Goal: Information Seeking & Learning: Find specific fact

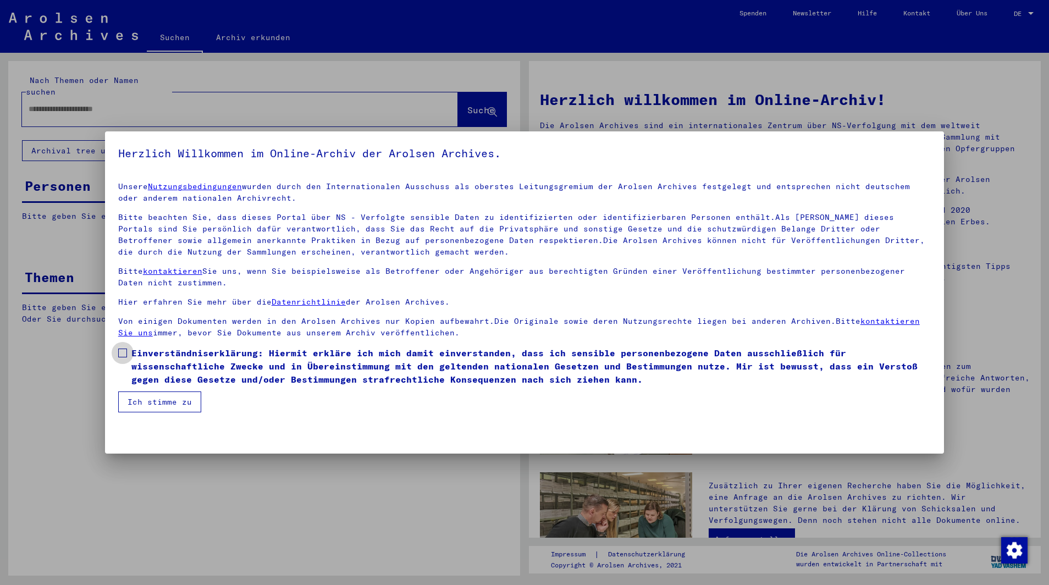
click at [143, 354] on span "Einverständniserklärung: Hiermit erkläre ich mich damit einverstanden, dass ich…" at bounding box center [531, 366] width 800 height 40
drag, startPoint x: 143, startPoint y: 384, endPoint x: 147, endPoint y: 398, distance: 14.3
click at [145, 385] on span "Einverständniserklärung: Hiermit erkläre ich mich damit einverstanden, dass ich…" at bounding box center [531, 366] width 800 height 40
click at [147, 398] on button "Ich stimme zu" at bounding box center [159, 402] width 83 height 21
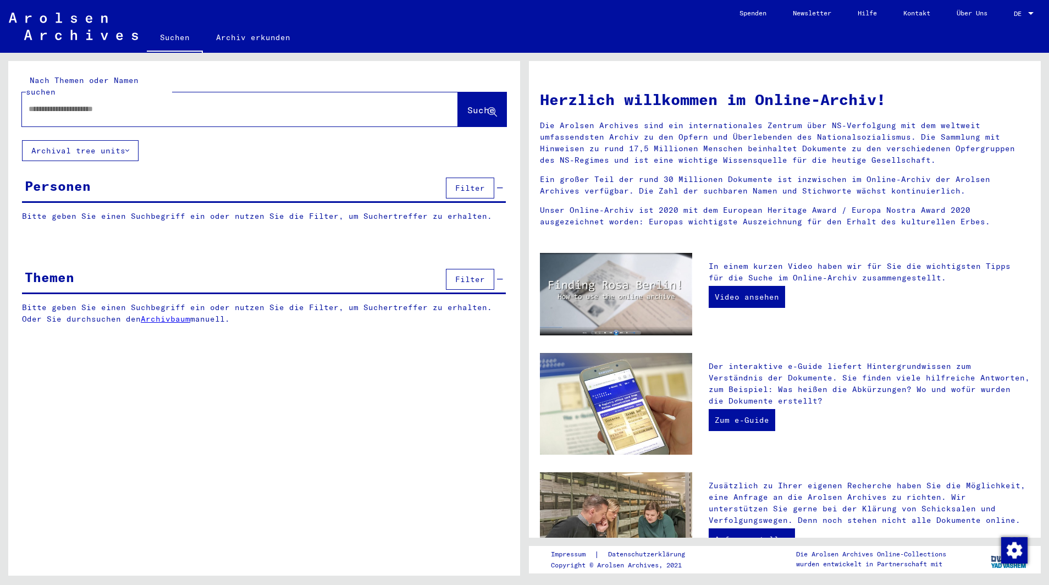
paste input "**********"
type input "**********"
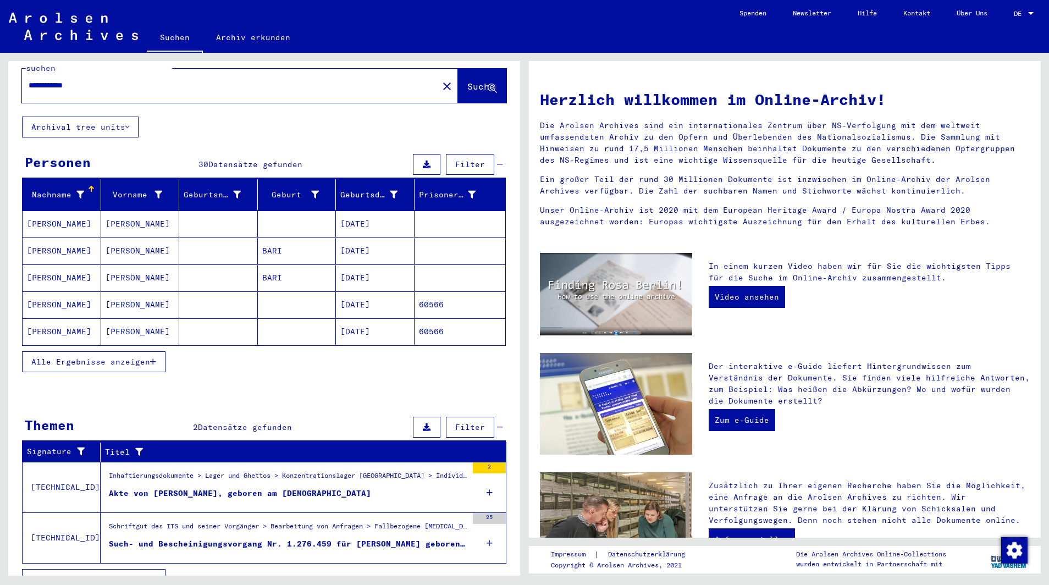
scroll to position [32, 0]
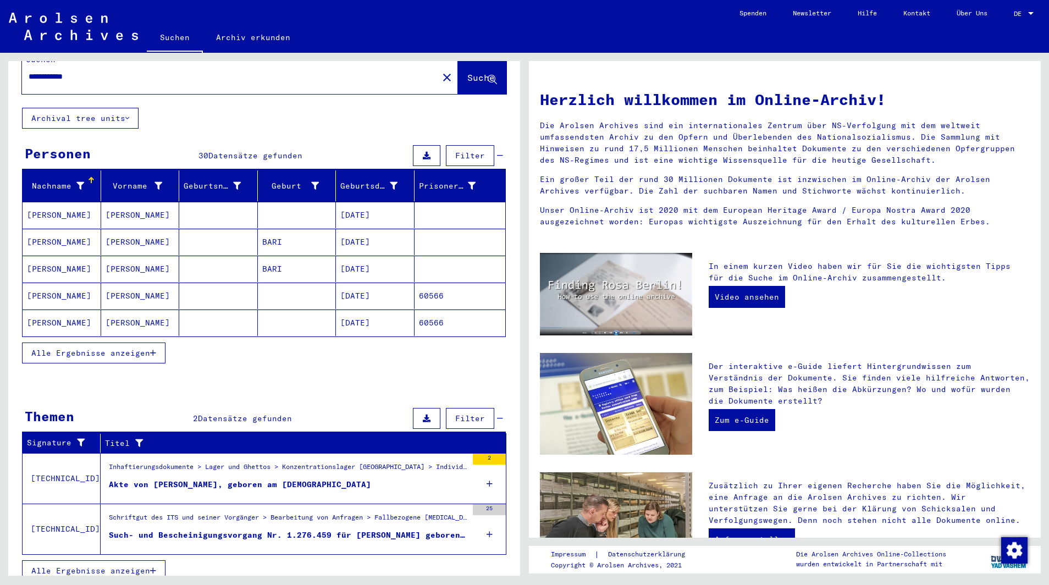
click at [246, 462] on div "Inhaftierungsdokumente > Lager und Ghettos > Konzentrationslager [GEOGRAPHIC_DA…" at bounding box center [288, 469] width 359 height 15
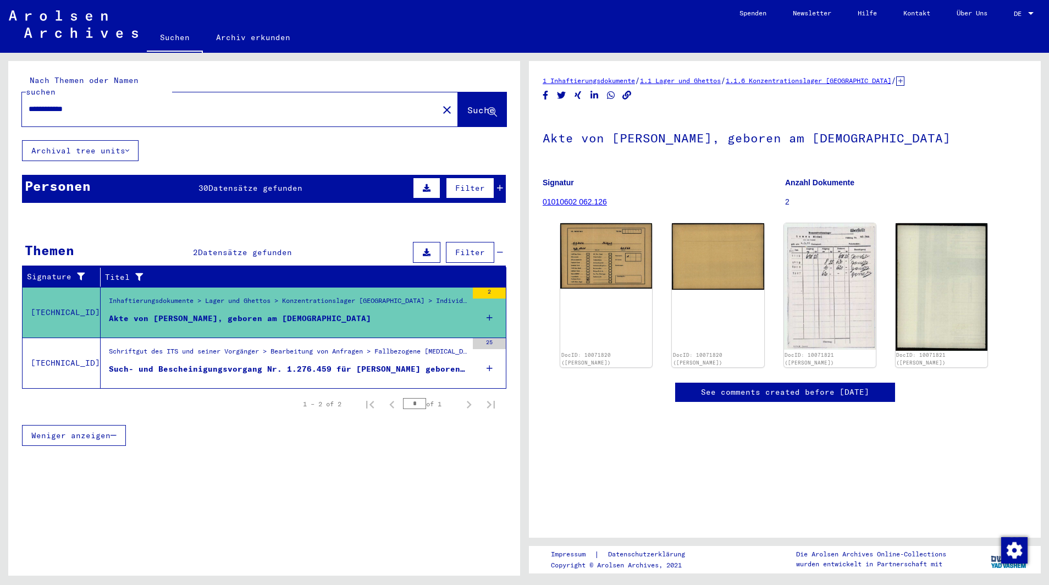
click at [177, 363] on div "Such- und Bescheinigungsvorgang Nr. 1.276.459 für [PERSON_NAME] geboren [DEMOGR…" at bounding box center [288, 369] width 359 height 12
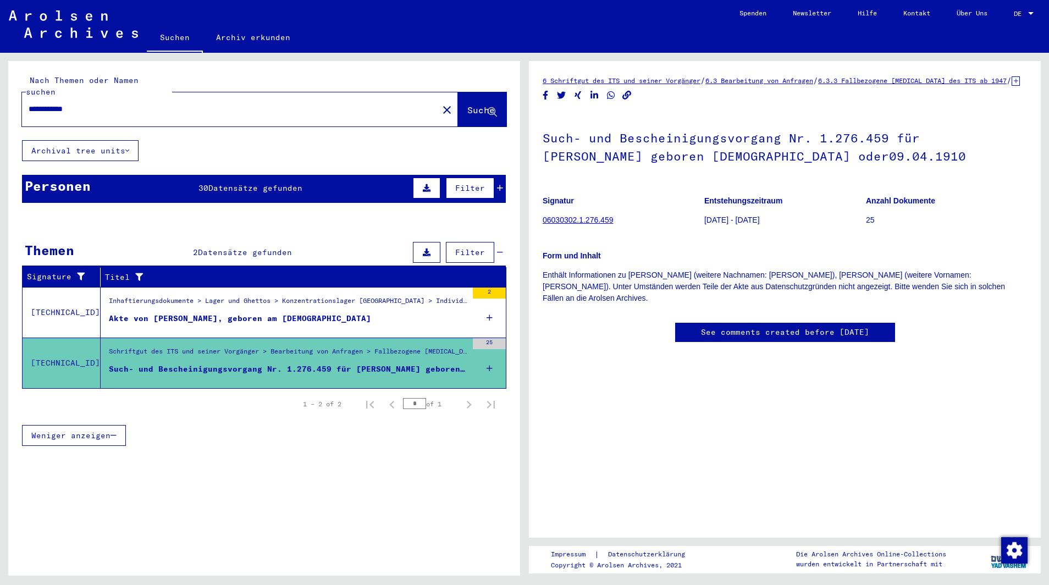
click at [257, 317] on figure "Akte von [PERSON_NAME], geboren am [DEMOGRAPHIC_DATA]" at bounding box center [288, 321] width 359 height 16
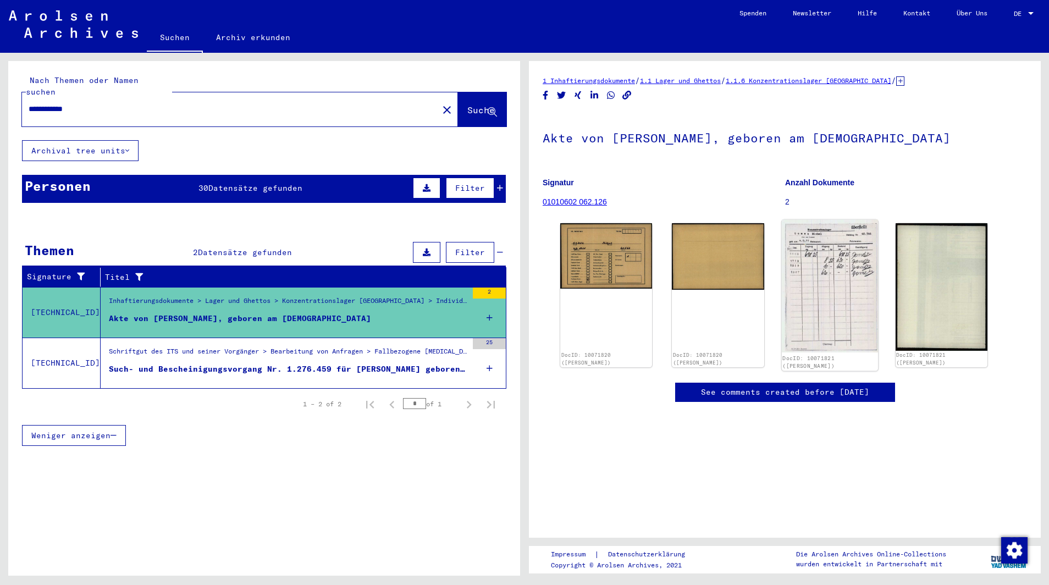
click at [810, 253] on img at bounding box center [829, 286] width 97 height 133
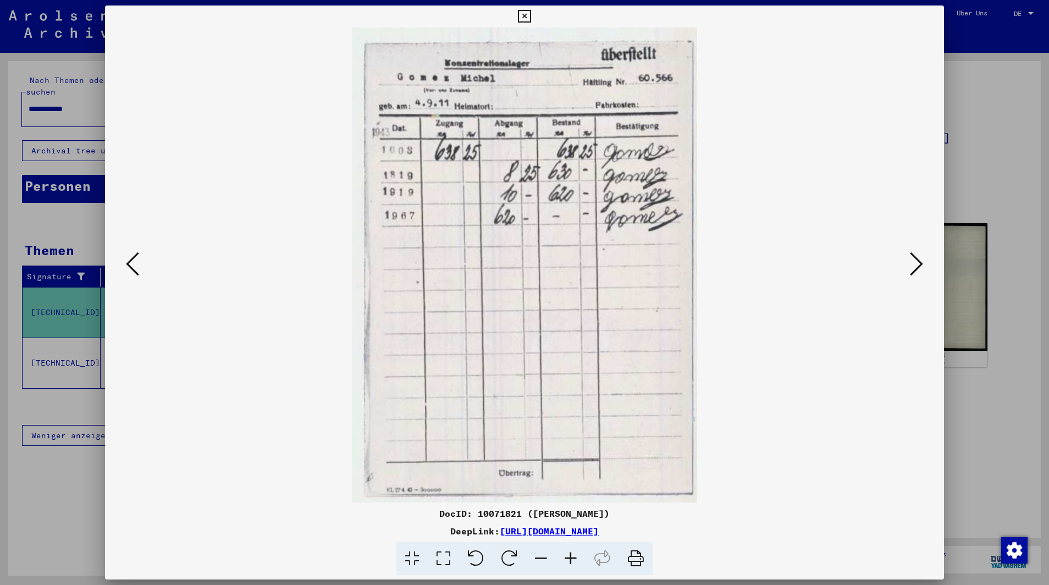
click at [48, 352] on div at bounding box center [524, 292] width 1049 height 585
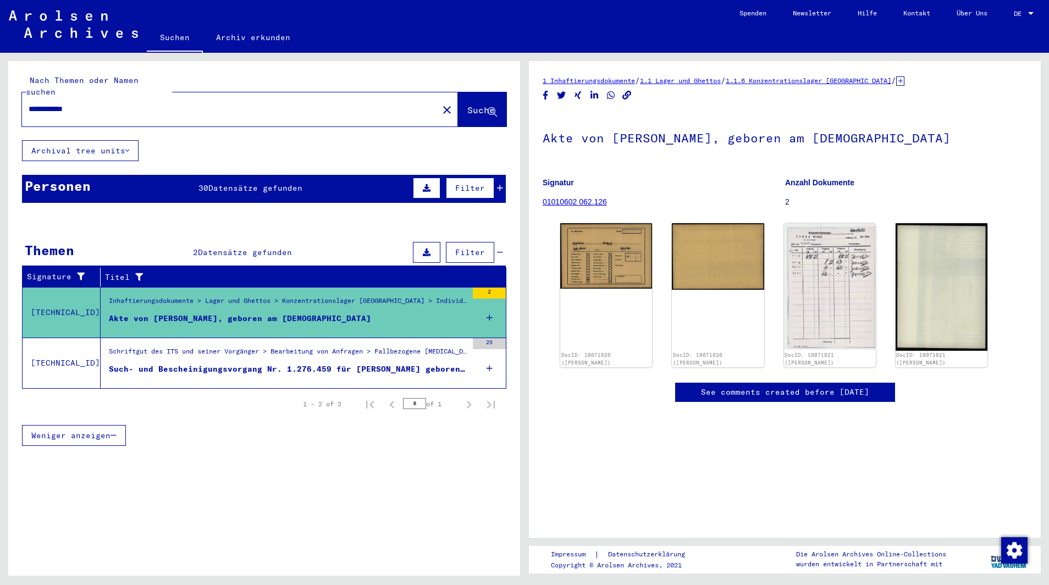
click at [189, 346] on div "Schriftgut des ITS und seiner Vorgänger > Bearbeitung von Anfragen > Fallbezoge…" at bounding box center [288, 353] width 359 height 15
